Goal: Task Accomplishment & Management: Use online tool/utility

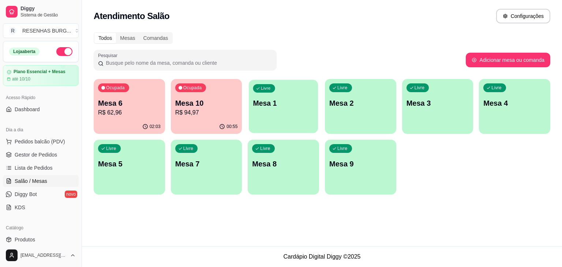
click at [275, 110] on div "Livre Mesa 1" at bounding box center [283, 102] width 69 height 45
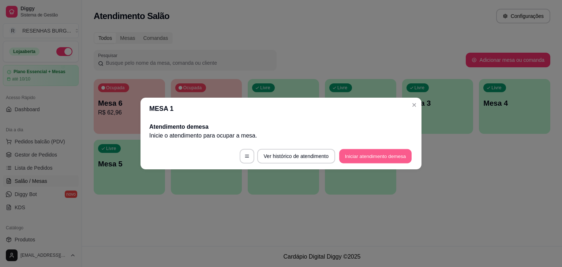
click at [372, 156] on button "Iniciar atendimento de mesa" at bounding box center [375, 156] width 72 height 14
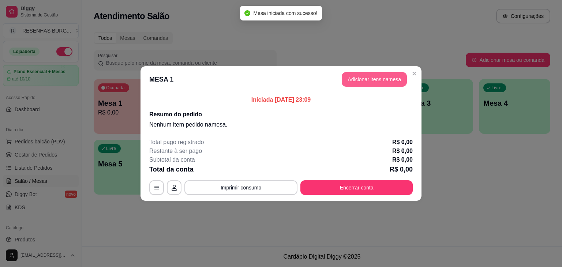
click at [380, 78] on button "Adicionar itens na mesa" at bounding box center [374, 79] width 65 height 15
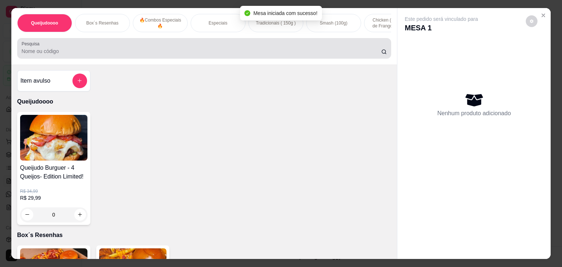
click at [221, 55] on input "Pesquisa" at bounding box center [202, 51] width 360 height 7
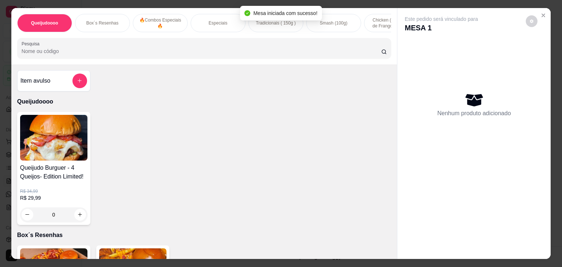
type input "r"
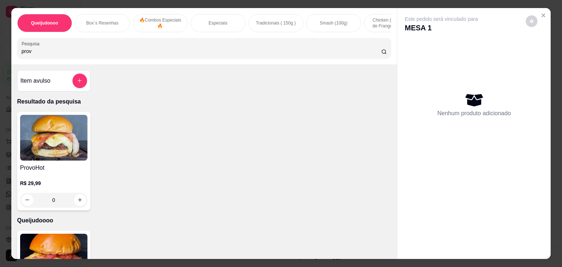
type input "prov"
click at [75, 204] on div "0" at bounding box center [53, 200] width 67 height 15
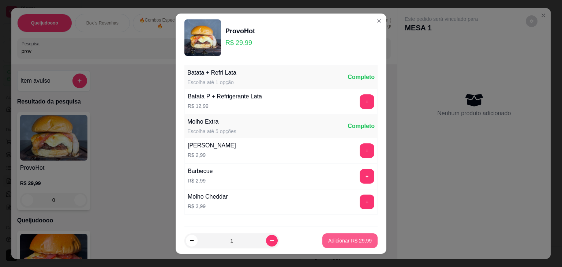
click at [342, 243] on p "Adicionar R$ 29,99" at bounding box center [350, 240] width 44 height 7
type input "1"
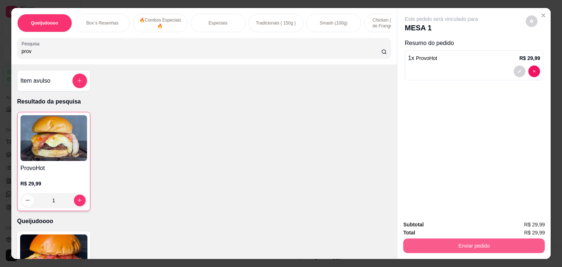
click at [428, 245] on button "Enviar pedido" at bounding box center [474, 246] width 142 height 15
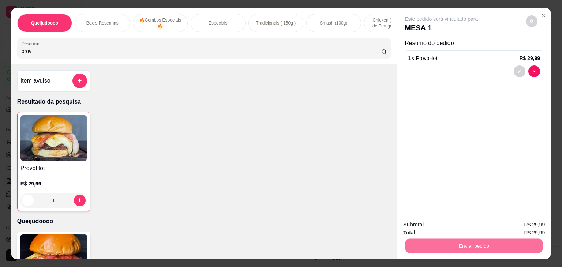
click at [438, 228] on button "Não registrar e enviar pedido" at bounding box center [450, 225] width 76 height 14
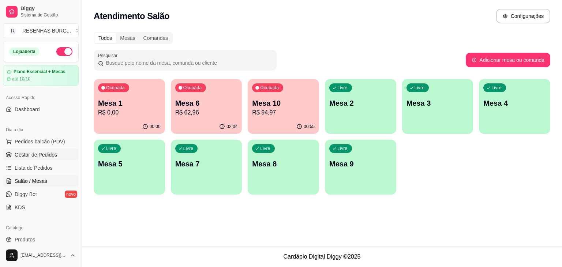
click at [43, 155] on span "Gestor de Pedidos" at bounding box center [36, 154] width 42 height 7
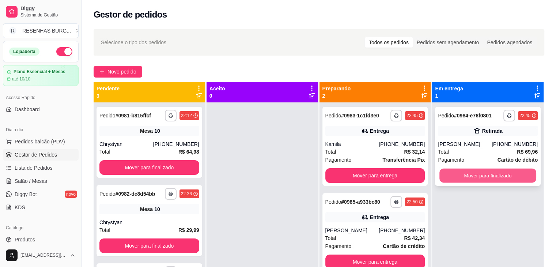
click at [459, 178] on button "Mover para finalizado" at bounding box center [488, 176] width 97 height 14
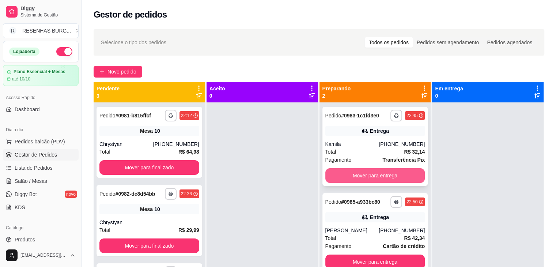
click at [376, 174] on button "Mover para entrega" at bounding box center [376, 175] width 100 height 15
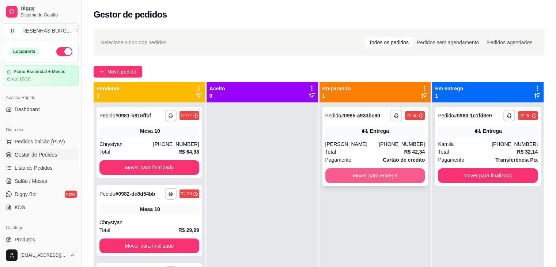
click at [375, 172] on button "Mover para entrega" at bounding box center [376, 175] width 100 height 15
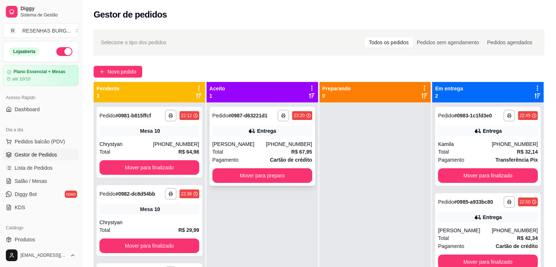
click at [250, 145] on div "[PERSON_NAME]" at bounding box center [240, 143] width 54 height 7
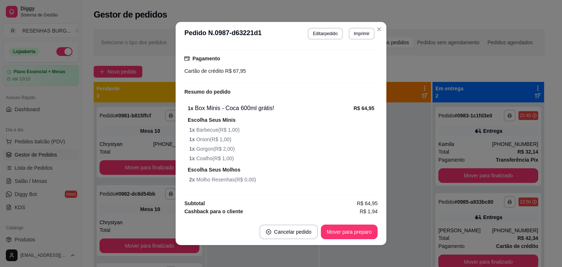
scroll to position [239, 0]
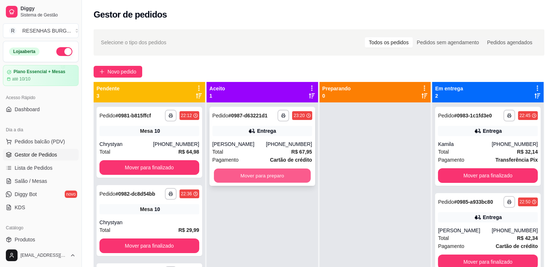
click at [278, 174] on button "Mover para preparo" at bounding box center [262, 176] width 97 height 14
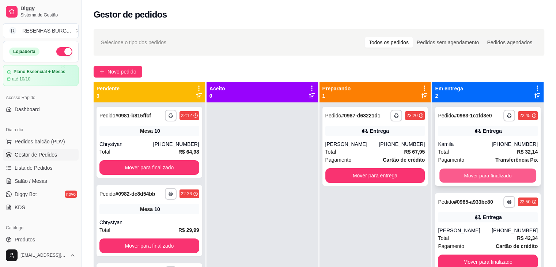
click at [485, 173] on button "Mover para finalizado" at bounding box center [488, 176] width 97 height 14
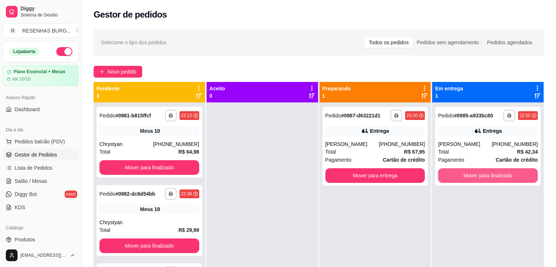
click at [485, 173] on button "Mover para finalizado" at bounding box center [488, 175] width 100 height 15
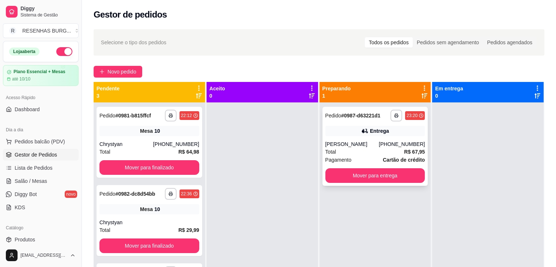
click at [371, 143] on div "[PERSON_NAME]" at bounding box center [353, 143] width 54 height 7
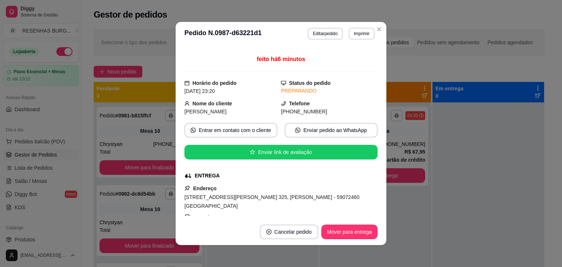
scroll to position [73, 0]
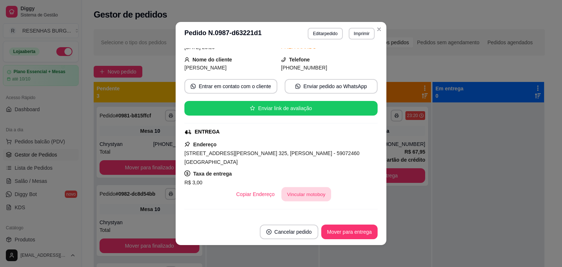
click at [317, 191] on button "Vincular motoboy" at bounding box center [306, 194] width 50 height 14
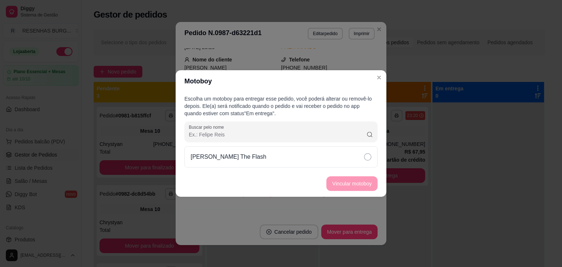
click at [367, 157] on icon at bounding box center [367, 156] width 7 height 7
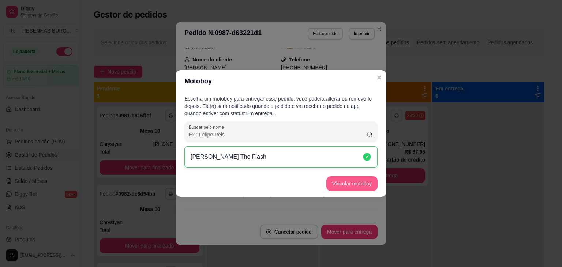
click at [363, 181] on button "Vincular motoboy" at bounding box center [351, 183] width 51 height 15
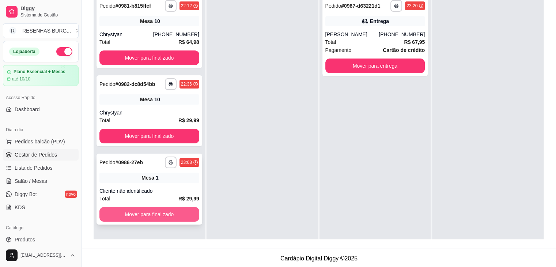
scroll to position [0, 0]
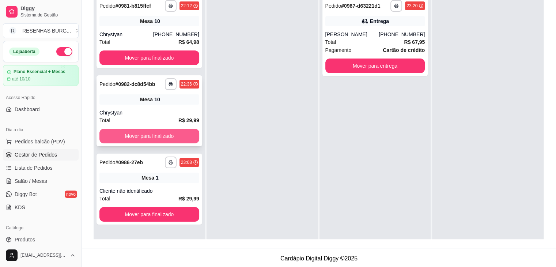
click at [157, 136] on button "Mover para finalizado" at bounding box center [149, 136] width 100 height 15
click at [157, 136] on div "Mover para finalizado" at bounding box center [149, 136] width 100 height 15
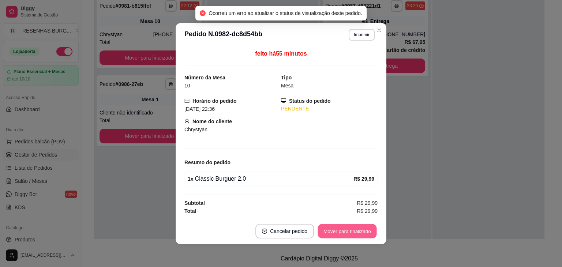
click at [349, 228] on button "Mover para finalizado" at bounding box center [347, 231] width 59 height 14
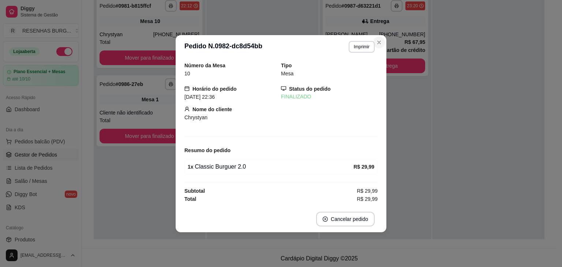
click at [381, 41] on div "Total R$ 67,95" at bounding box center [376, 42] width 100 height 8
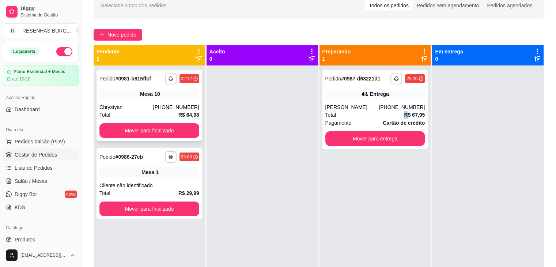
scroll to position [37, 0]
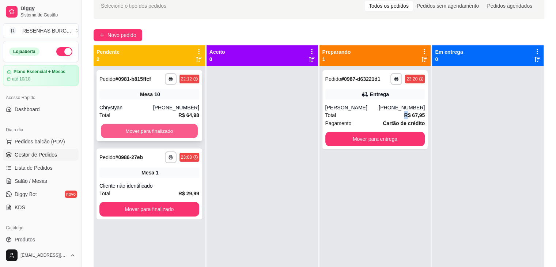
click at [161, 131] on button "Mover para finalizado" at bounding box center [149, 131] width 97 height 14
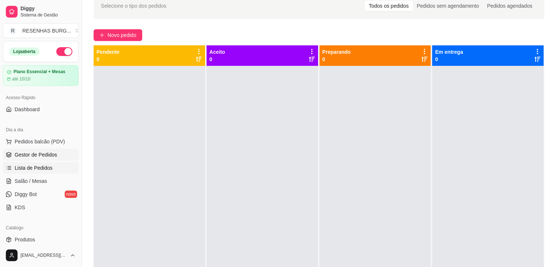
click at [42, 167] on span "Lista de Pedidos" at bounding box center [34, 167] width 38 height 7
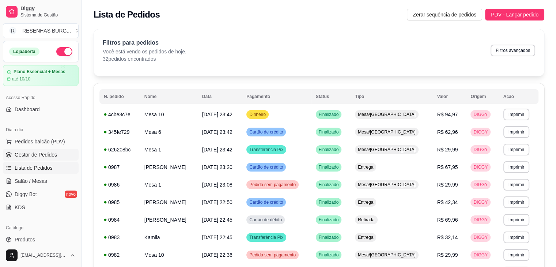
click at [50, 154] on span "Gestor de Pedidos" at bounding box center [36, 154] width 42 height 7
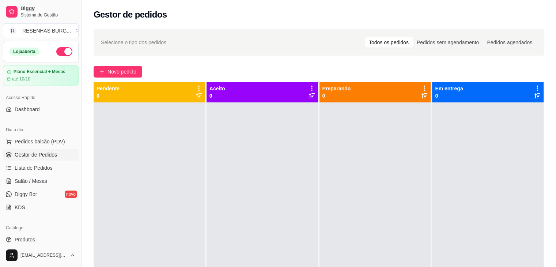
click at [65, 53] on button "button" at bounding box center [64, 51] width 16 height 9
